Goal: Use online tool/utility

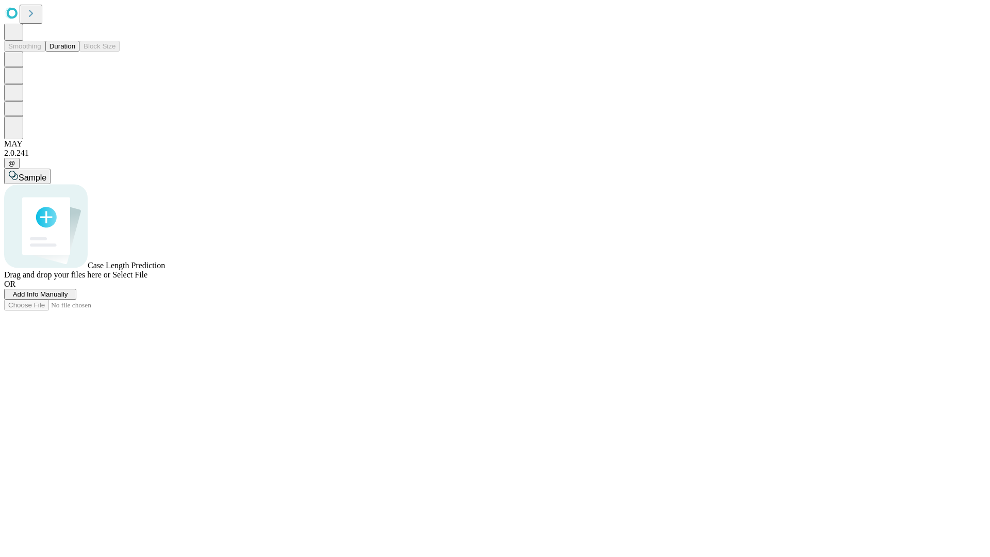
click at [75, 52] on button "Duration" at bounding box center [62, 46] width 34 height 11
click at [147, 279] on span "Select File" at bounding box center [129, 274] width 35 height 9
